Goal: Navigation & Orientation: Find specific page/section

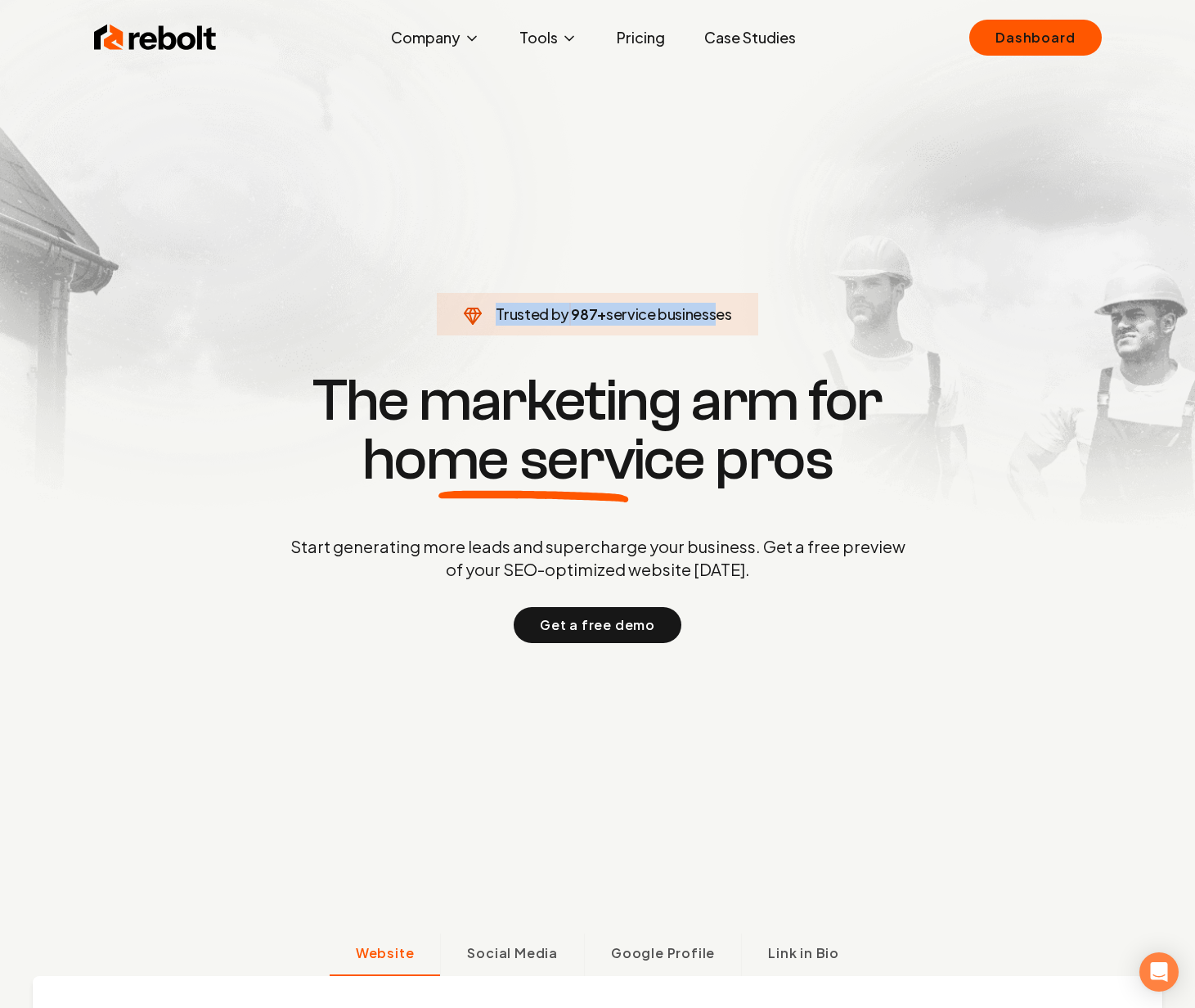
drag, startPoint x: 566, startPoint y: 304, endPoint x: 708, endPoint y: 312, distance: 142.2
click at [707, 312] on span "Trusted by 987 + service businesses" at bounding box center [597, 314] width 301 height 23
drag, startPoint x: 708, startPoint y: 312, endPoint x: 738, endPoint y: 310, distance: 30.1
click at [708, 312] on span "service businesses" at bounding box center [669, 313] width 126 height 19
drag, startPoint x: 523, startPoint y: 310, endPoint x: 908, endPoint y: 305, distance: 385.0
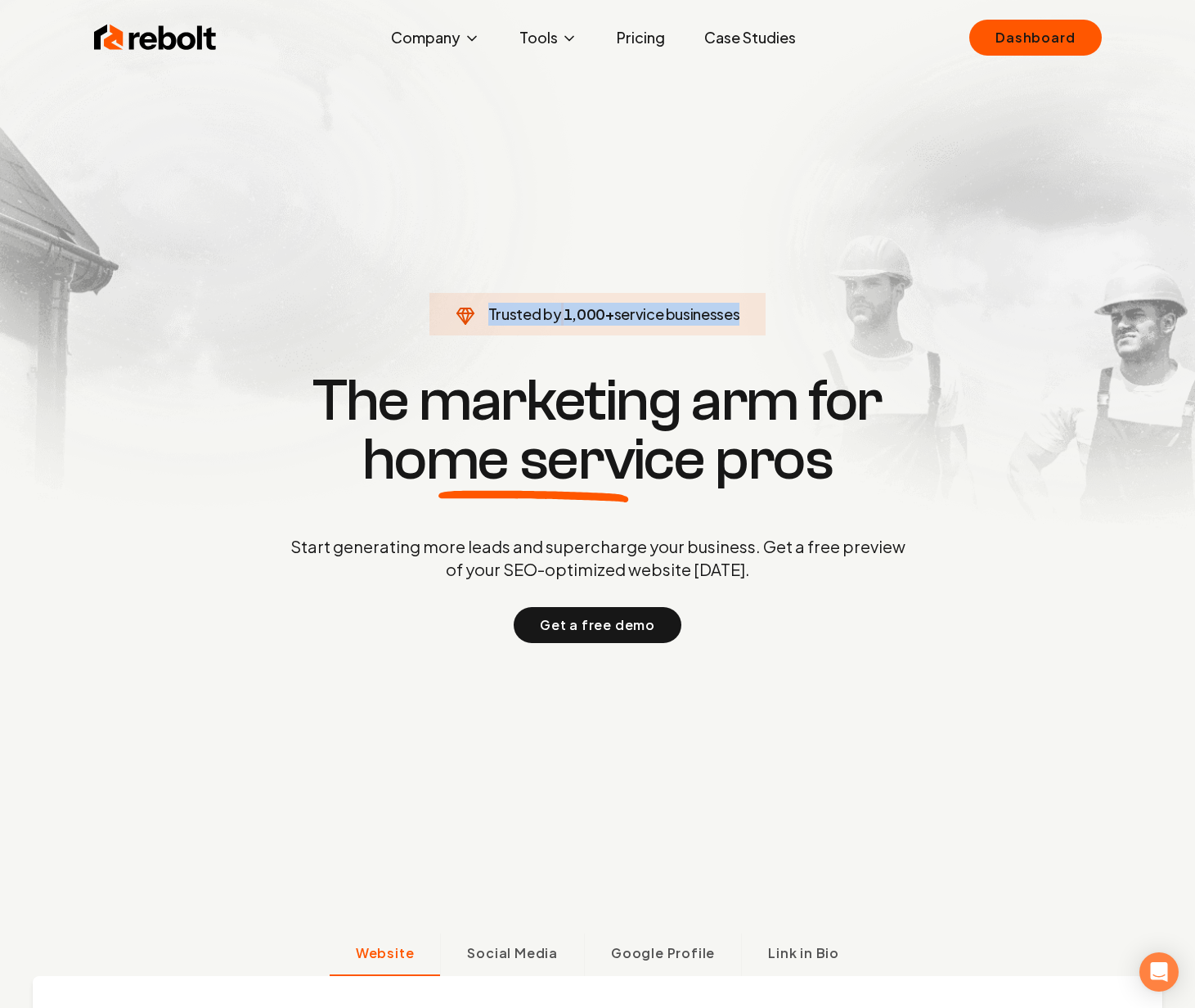
click at [896, 305] on section "Trusted by 1,000 + service businesses The marketing arm for home service pros S…" at bounding box center [598, 506] width 811 height 908
click at [1000, 304] on section "Trusted by 1,000 + service businesses The marketing arm for home service pros S…" at bounding box center [598, 506] width 811 height 908
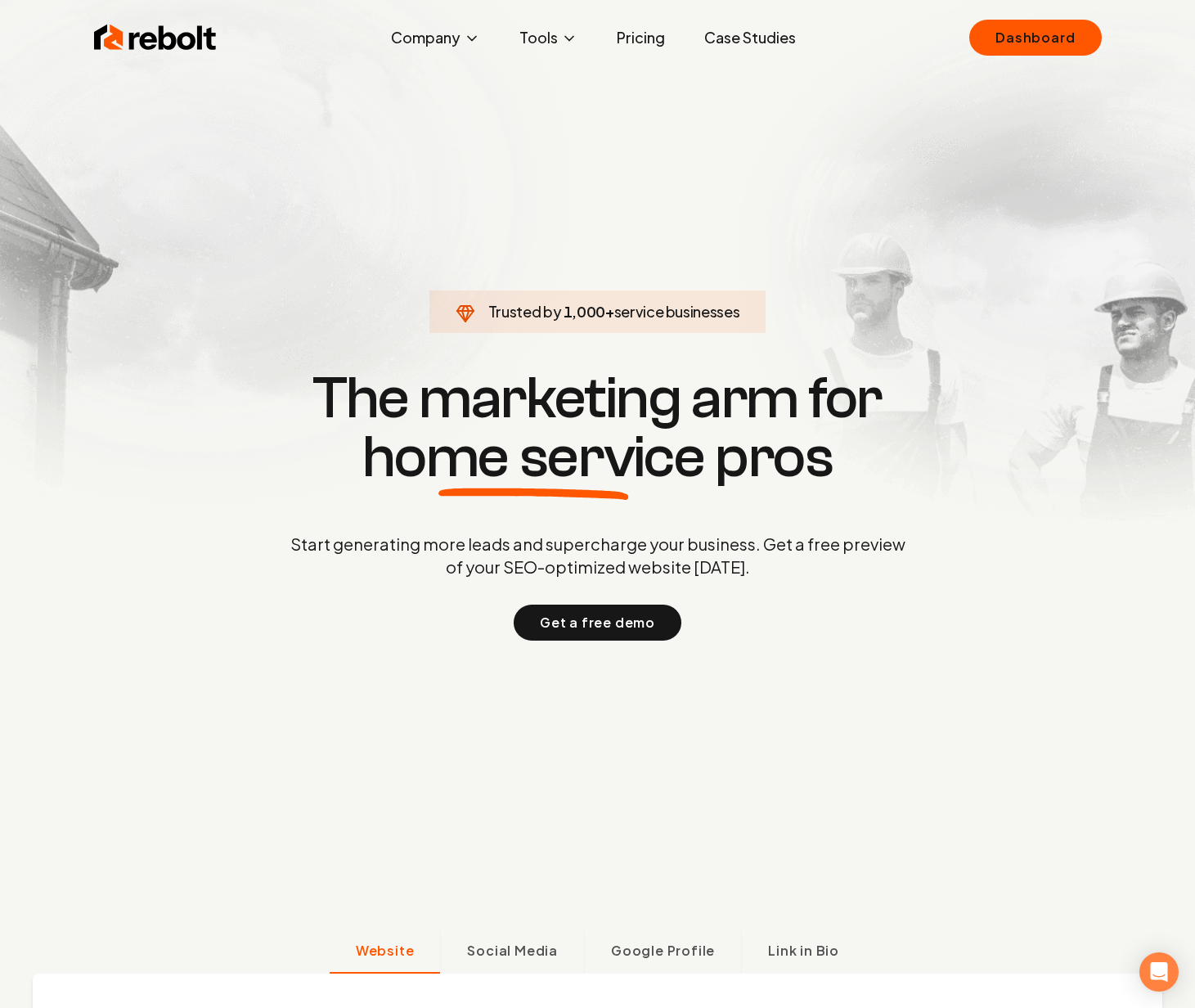
scroll to position [26, 0]
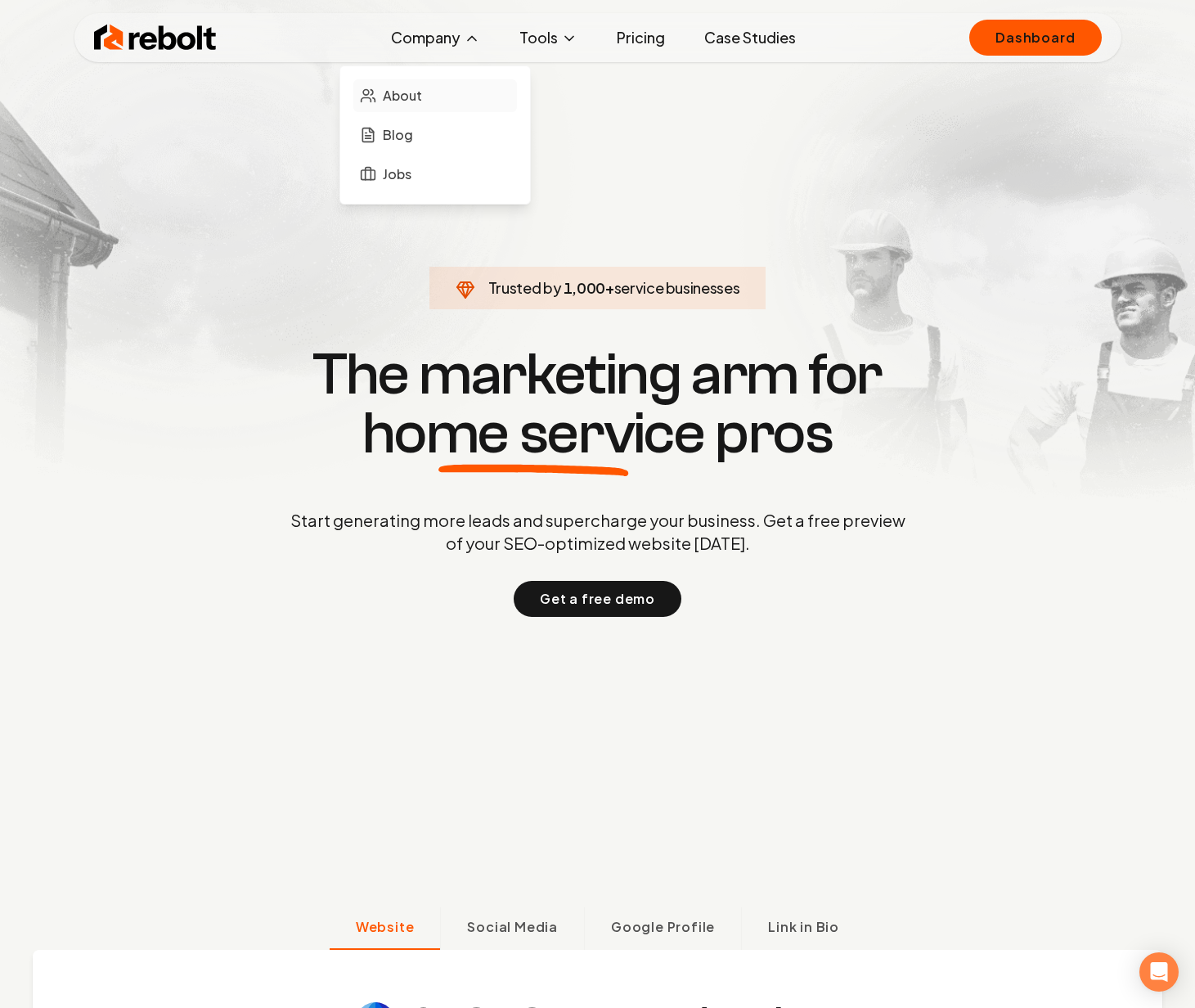
click at [412, 90] on span "About" at bounding box center [402, 96] width 39 height 20
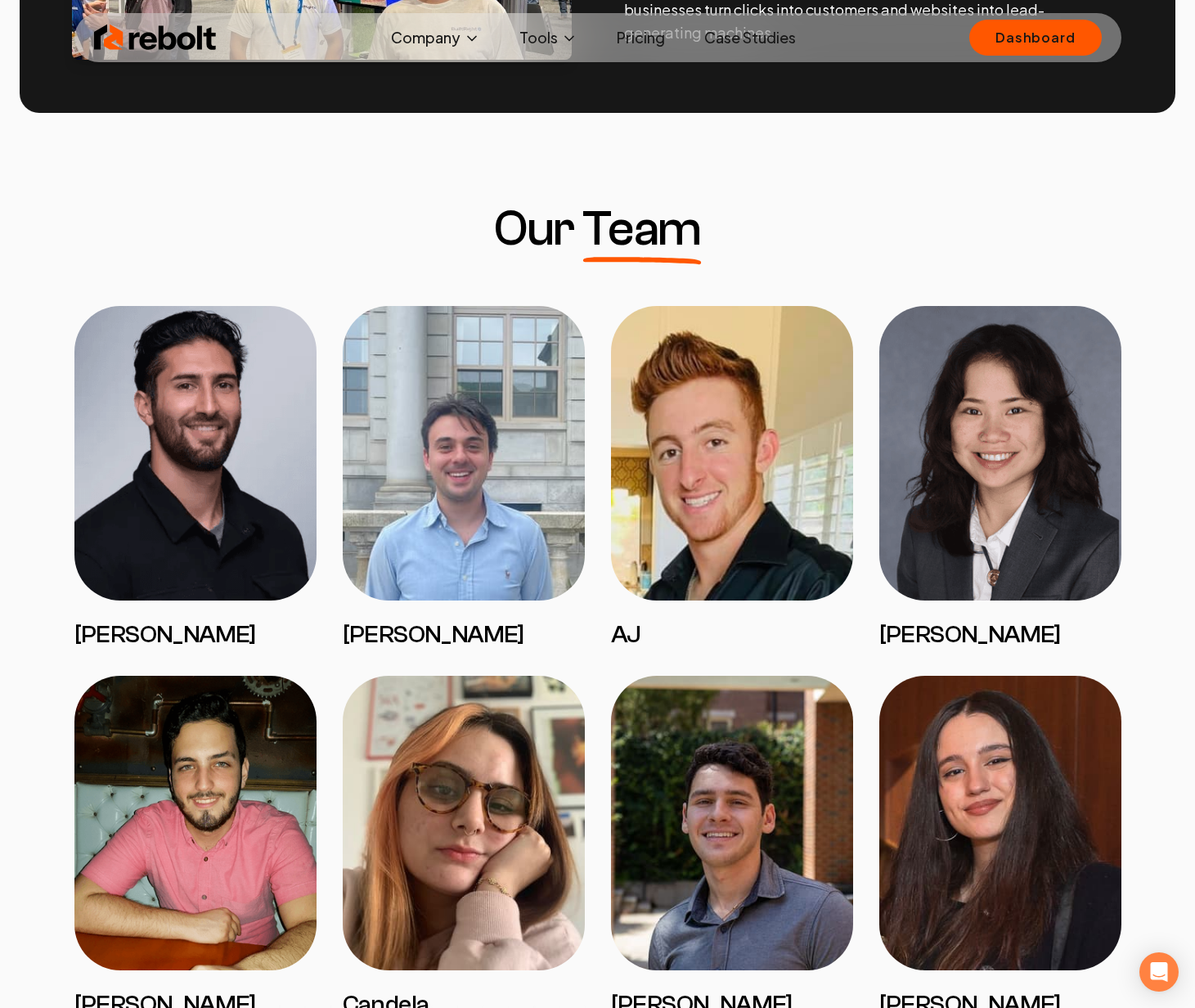
scroll to position [1099, 0]
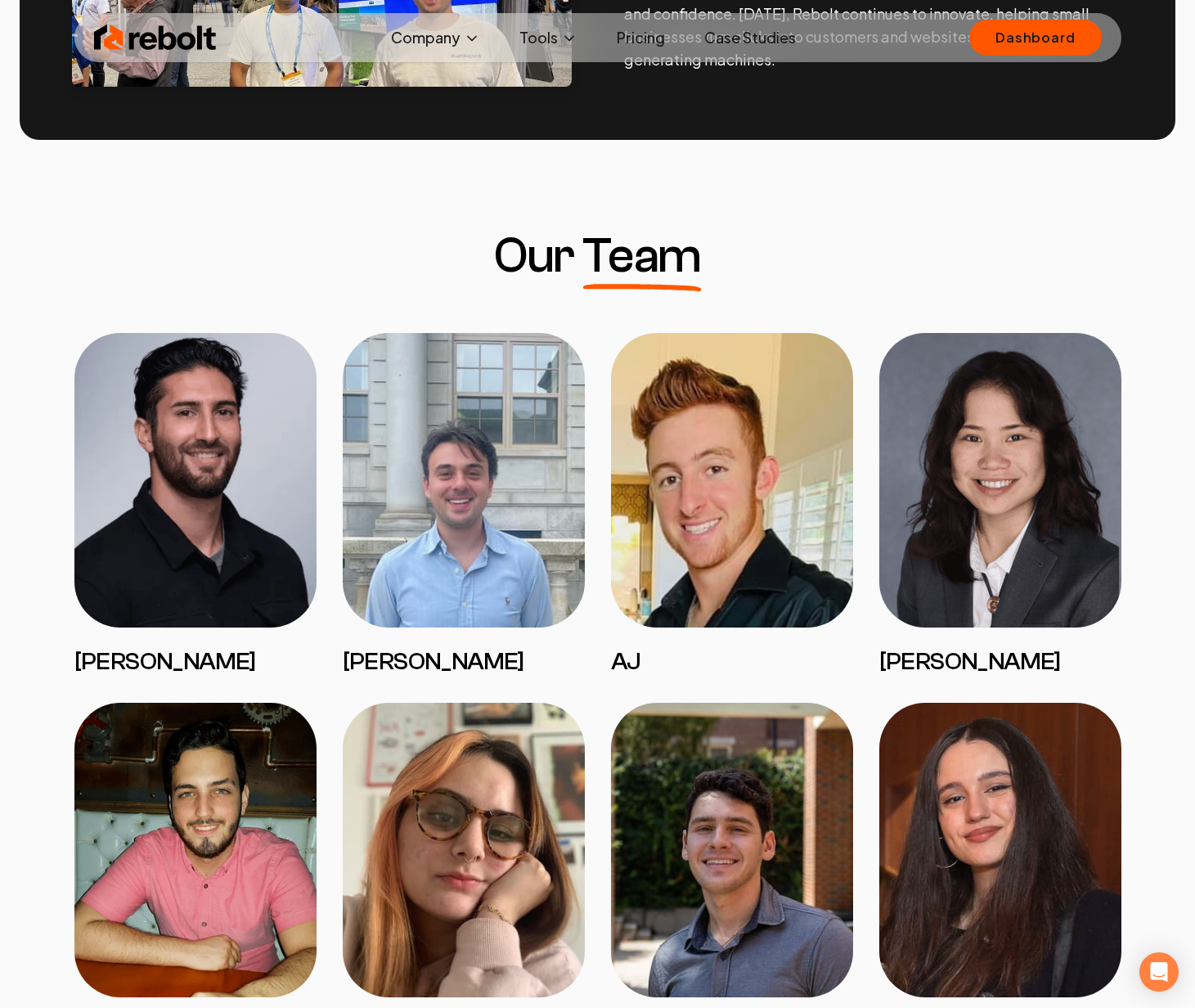
click at [166, 32] on img at bounding box center [156, 38] width 123 height 33
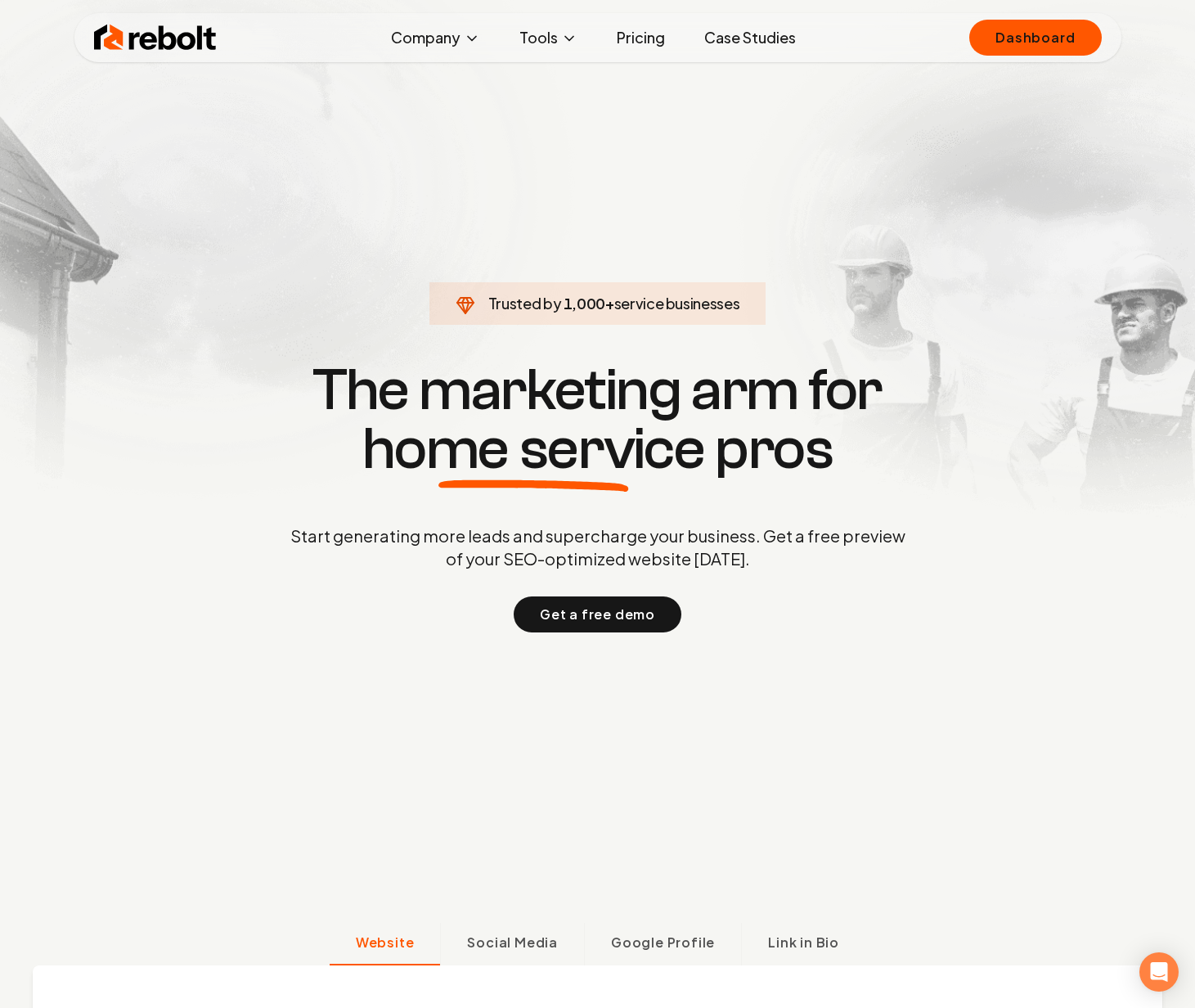
scroll to position [26, 0]
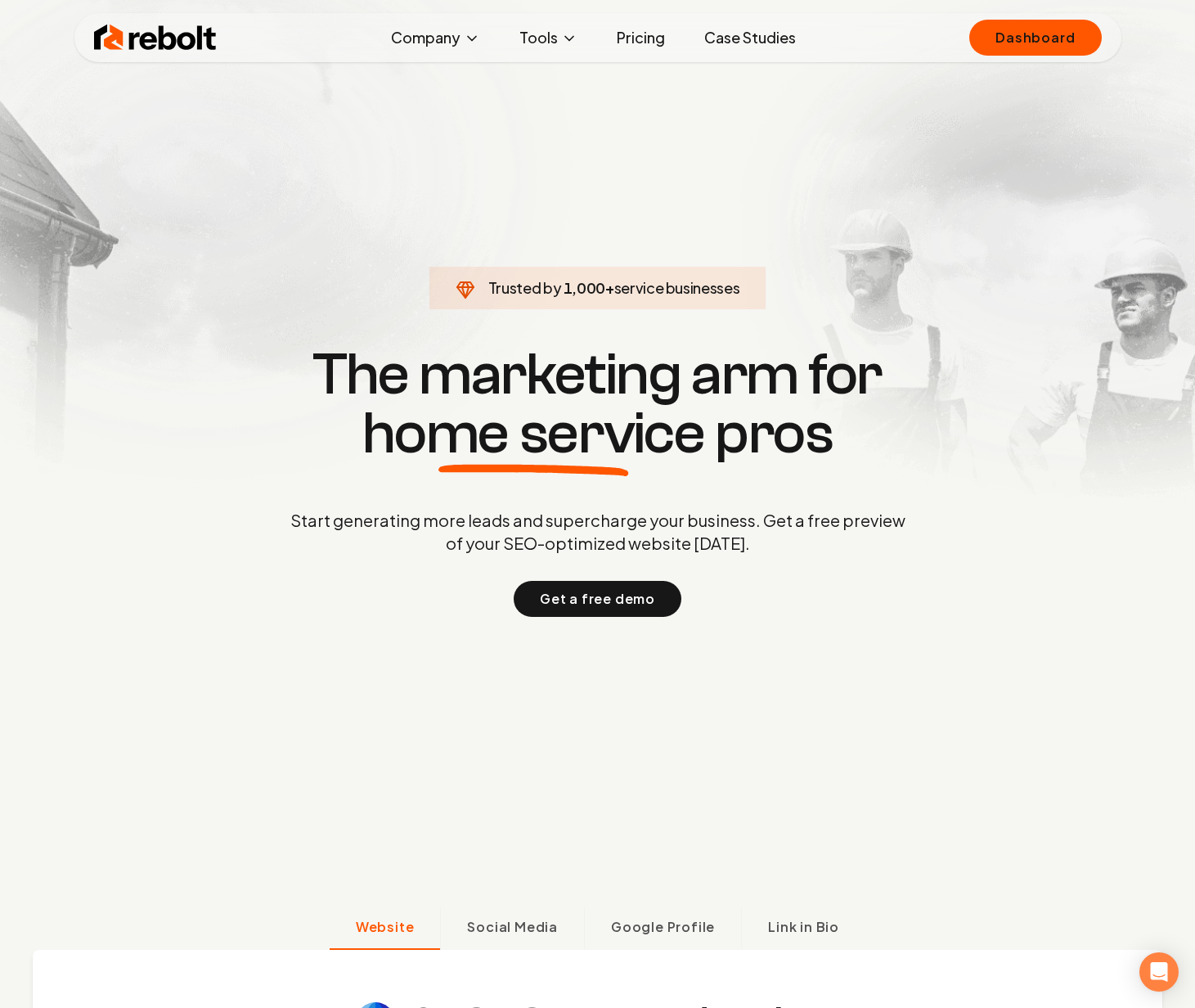
click at [735, 187] on section "Trusted by 1,000 + service businesses The marketing arm for home service pros S…" at bounding box center [598, 480] width 811 height 908
